Goal: Check status

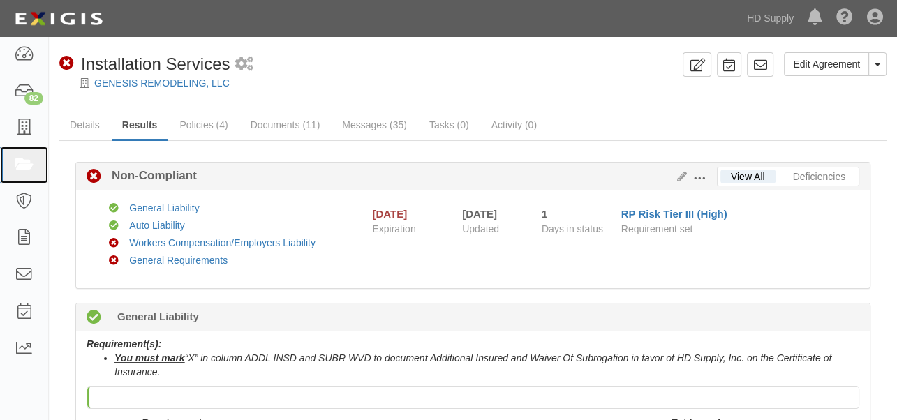
click at [25, 158] on icon at bounding box center [24, 165] width 20 height 16
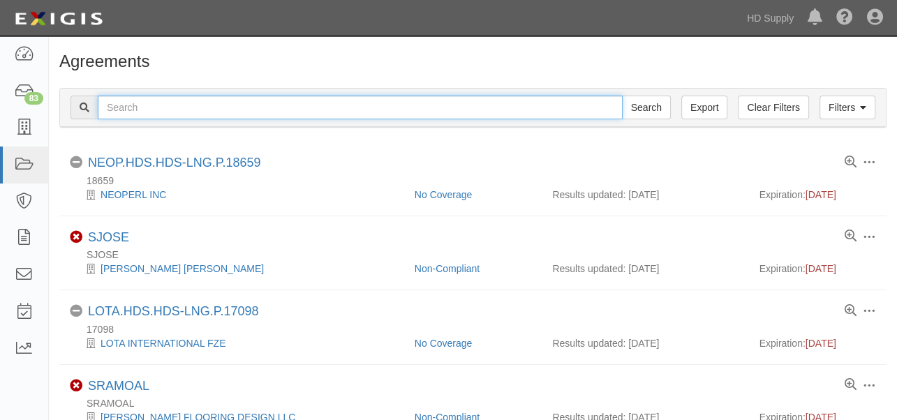
click at [200, 116] on input "text" at bounding box center [360, 108] width 525 height 24
type input "Noble Air"
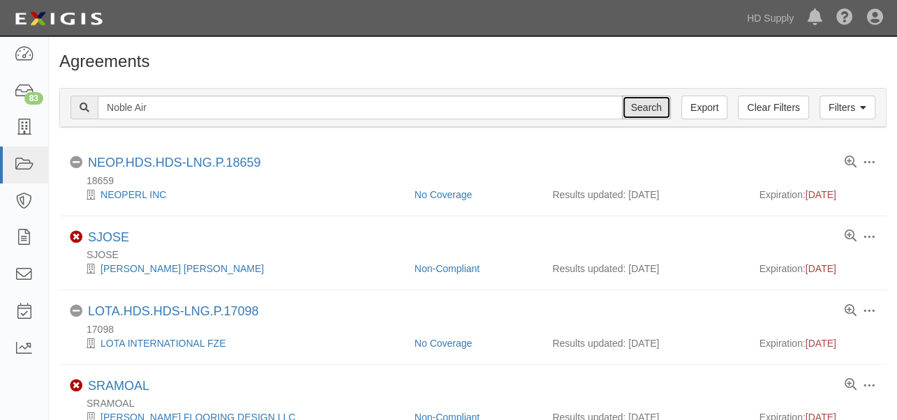
click at [655, 114] on input "Search" at bounding box center [646, 108] width 49 height 24
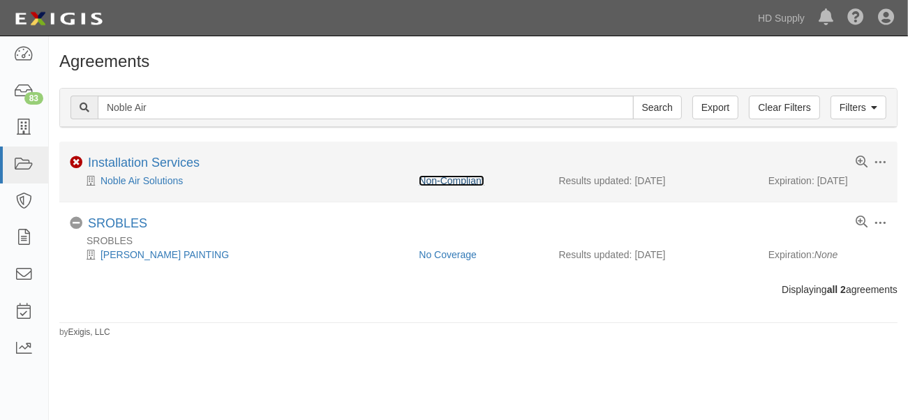
click at [464, 179] on link "Non-Compliant" at bounding box center [451, 180] width 65 height 11
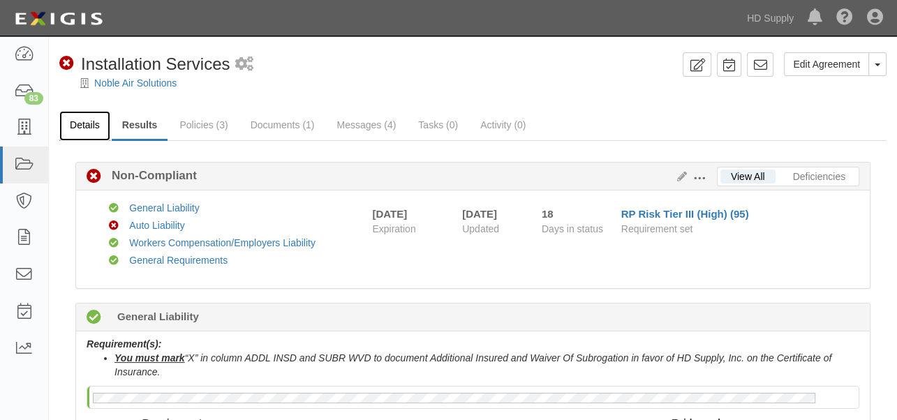
click at [84, 125] on link "Details" at bounding box center [84, 126] width 51 height 30
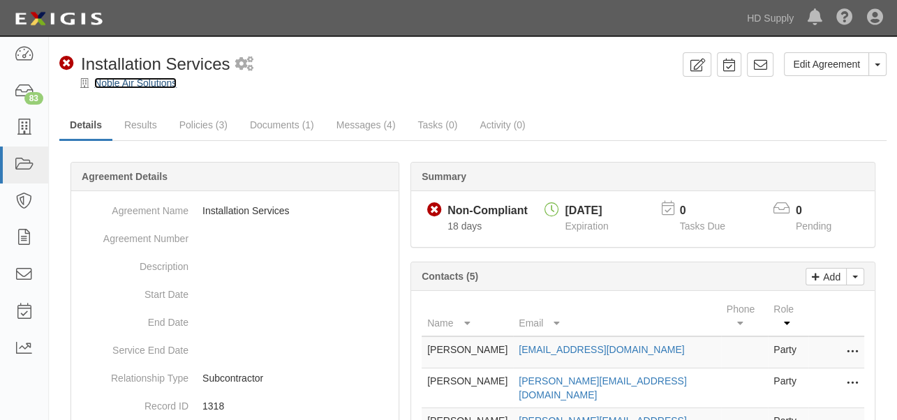
click at [168, 84] on link "Noble Air Solutions" at bounding box center [135, 82] width 82 height 11
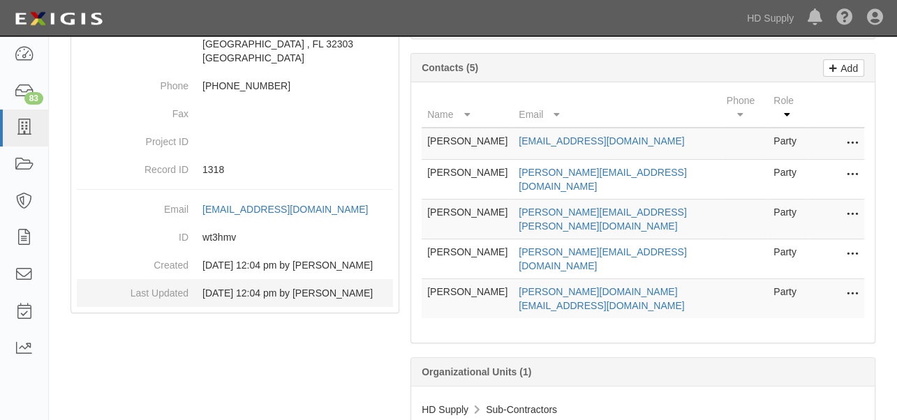
scroll to position [198, 0]
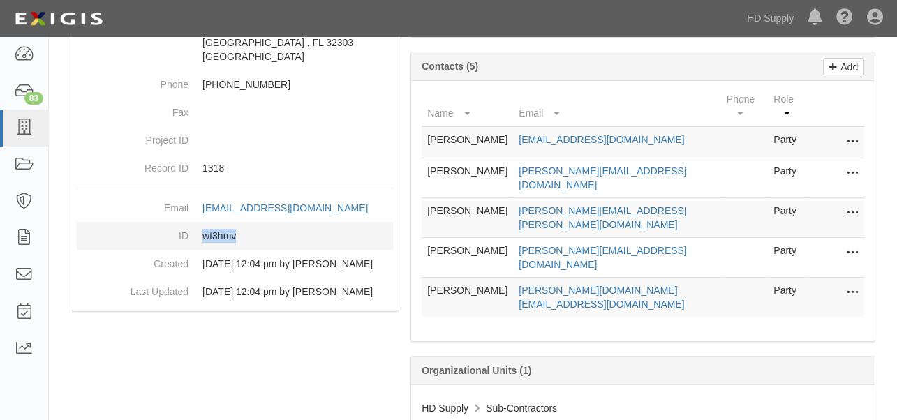
drag, startPoint x: 223, startPoint y: 234, endPoint x: 205, endPoint y: 236, distance: 19.0
click at [205, 236] on dd "wt3hmv" at bounding box center [235, 236] width 316 height 28
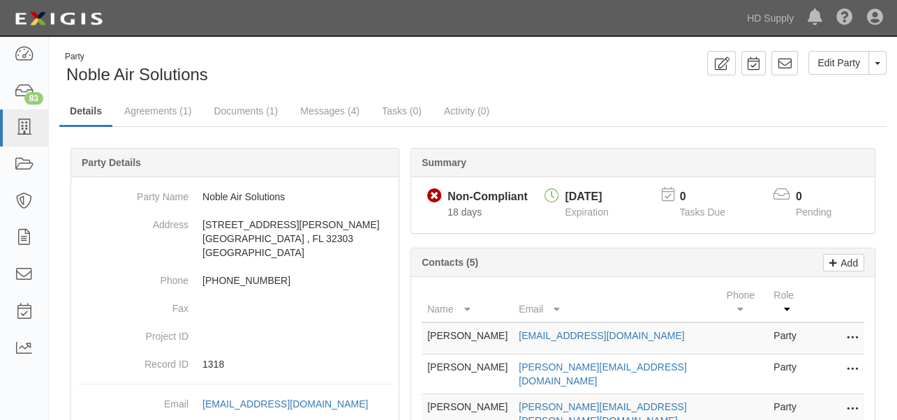
scroll to position [0, 0]
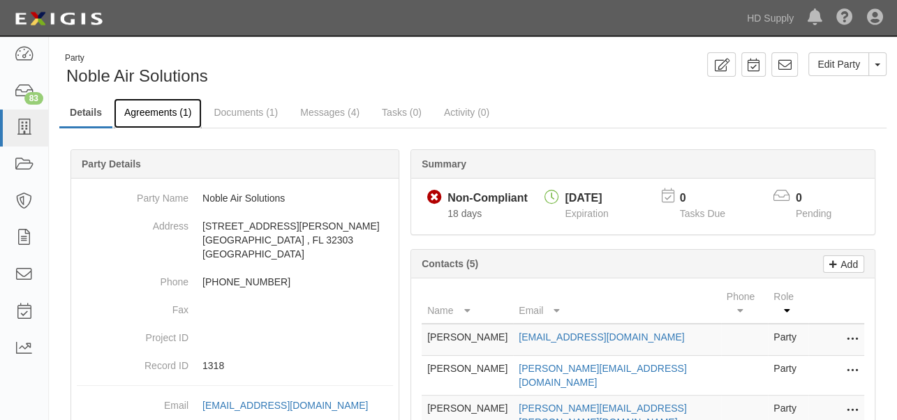
click at [151, 118] on link "Agreements (1)" at bounding box center [158, 113] width 88 height 30
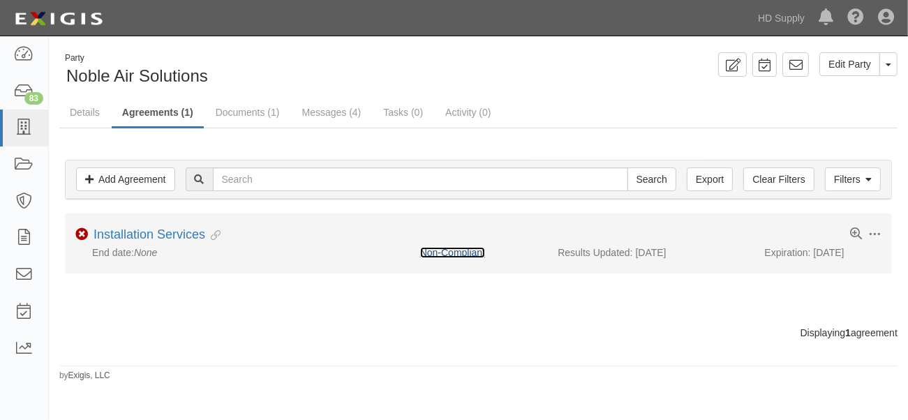
click at [475, 251] on link "Non-Compliant" at bounding box center [452, 252] width 65 height 11
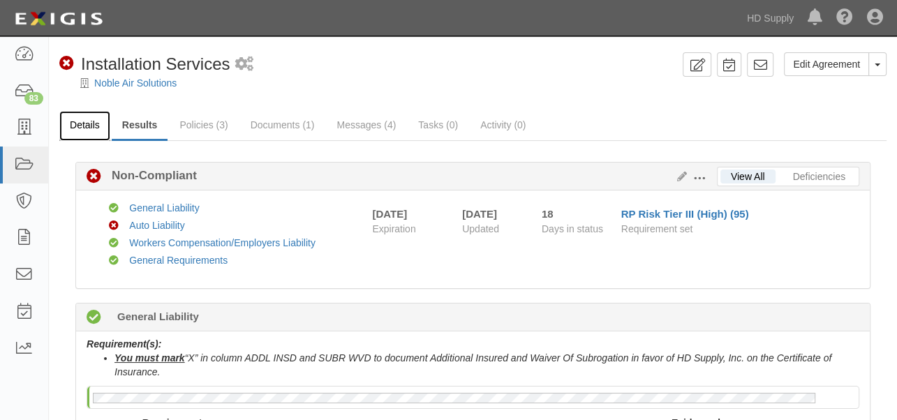
click at [83, 121] on link "Details" at bounding box center [84, 126] width 51 height 30
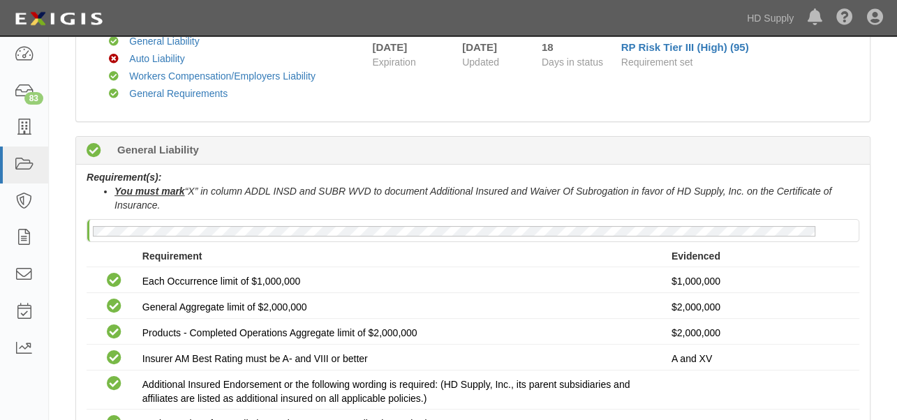
scroll to position [232, 0]
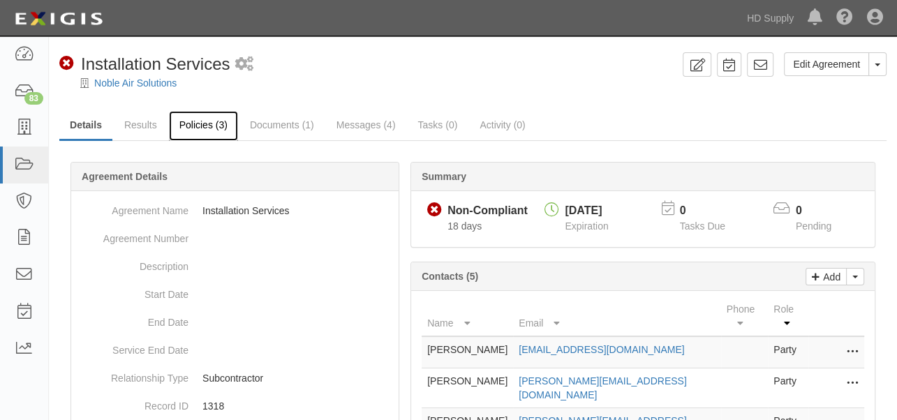
click at [187, 125] on link "Policies (3)" at bounding box center [203, 126] width 69 height 30
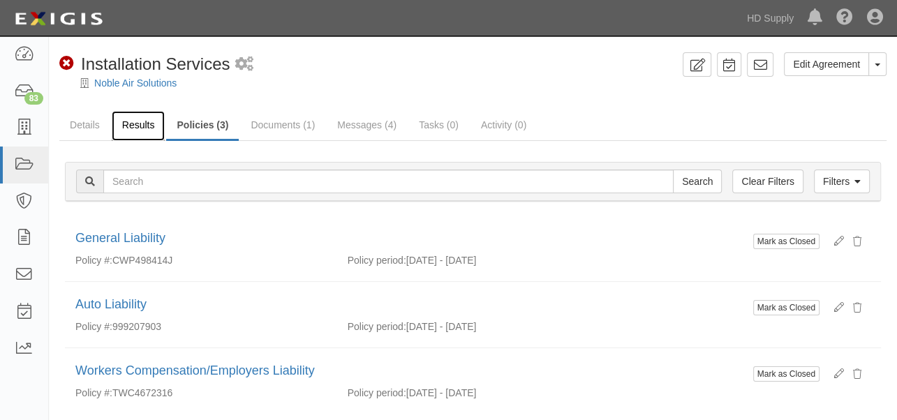
click at [155, 130] on link "Results" at bounding box center [139, 126] width 54 height 30
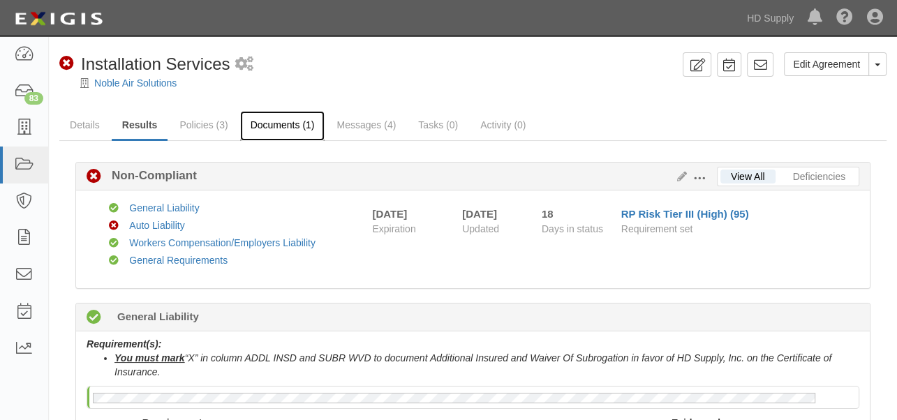
click at [295, 127] on link "Documents (1)" at bounding box center [282, 126] width 85 height 30
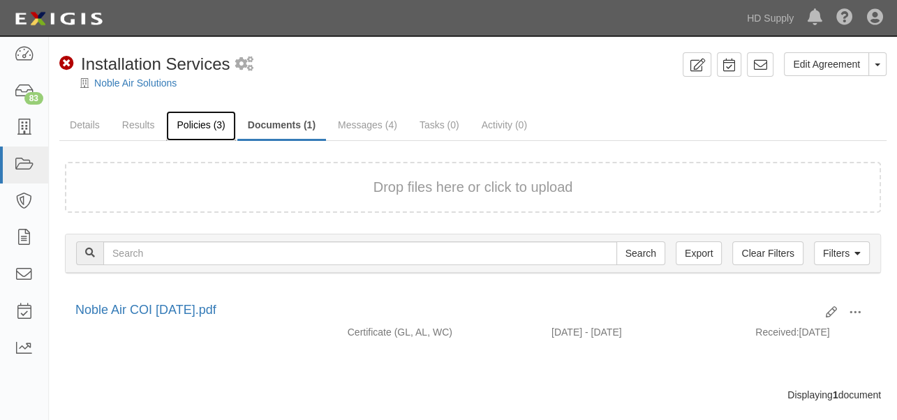
click at [198, 124] on link "Policies (3)" at bounding box center [200, 126] width 69 height 30
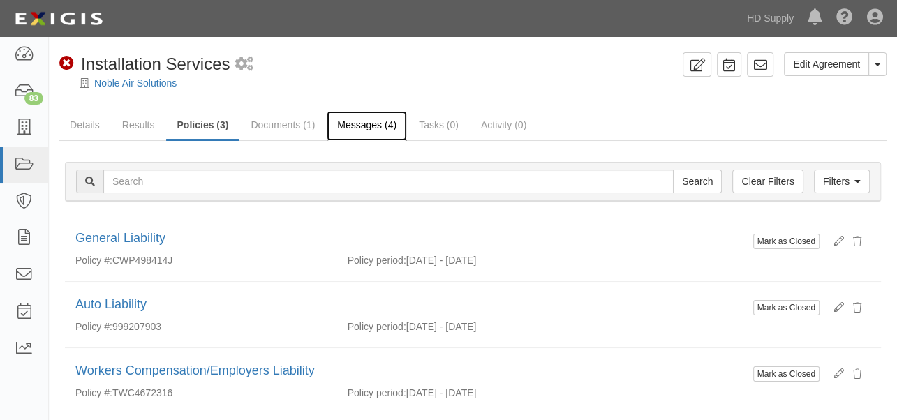
click at [369, 126] on link "Messages (4)" at bounding box center [367, 126] width 80 height 30
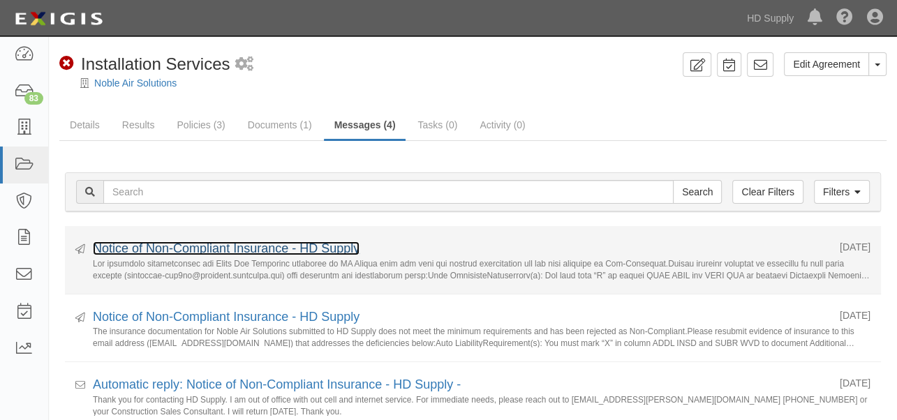
click at [249, 249] on link "Notice of Non-Compliant Insurance - HD Supply" at bounding box center [226, 249] width 267 height 14
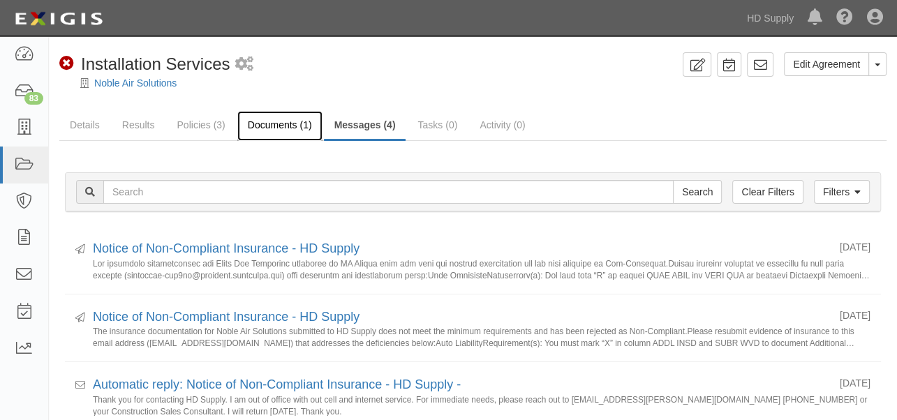
click at [290, 126] on link "Documents (1)" at bounding box center [279, 126] width 85 height 30
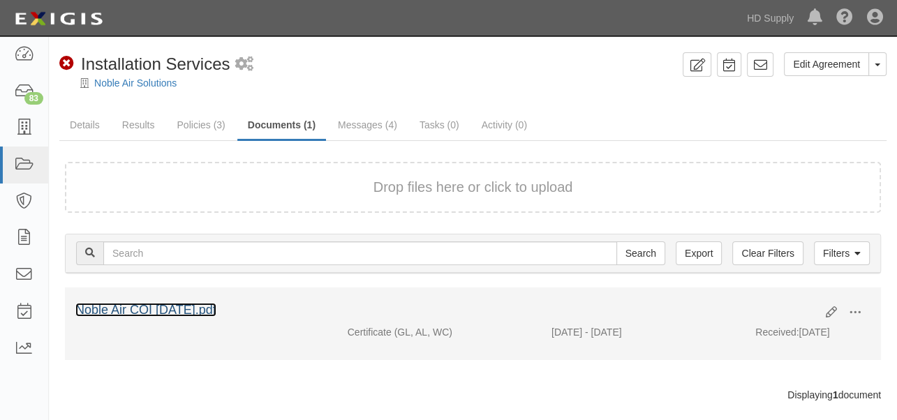
click at [198, 309] on link "Noble Air COI [DATE].pdf" at bounding box center [145, 310] width 141 height 14
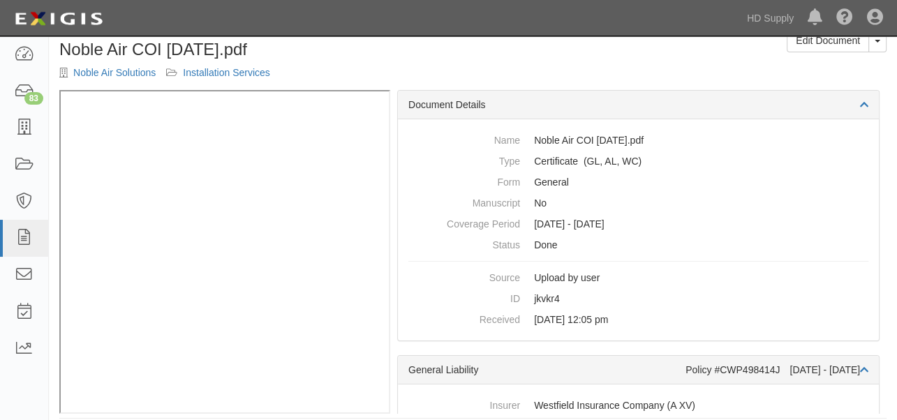
scroll to position [37, 0]
